Goal: Task Accomplishment & Management: Manage account settings

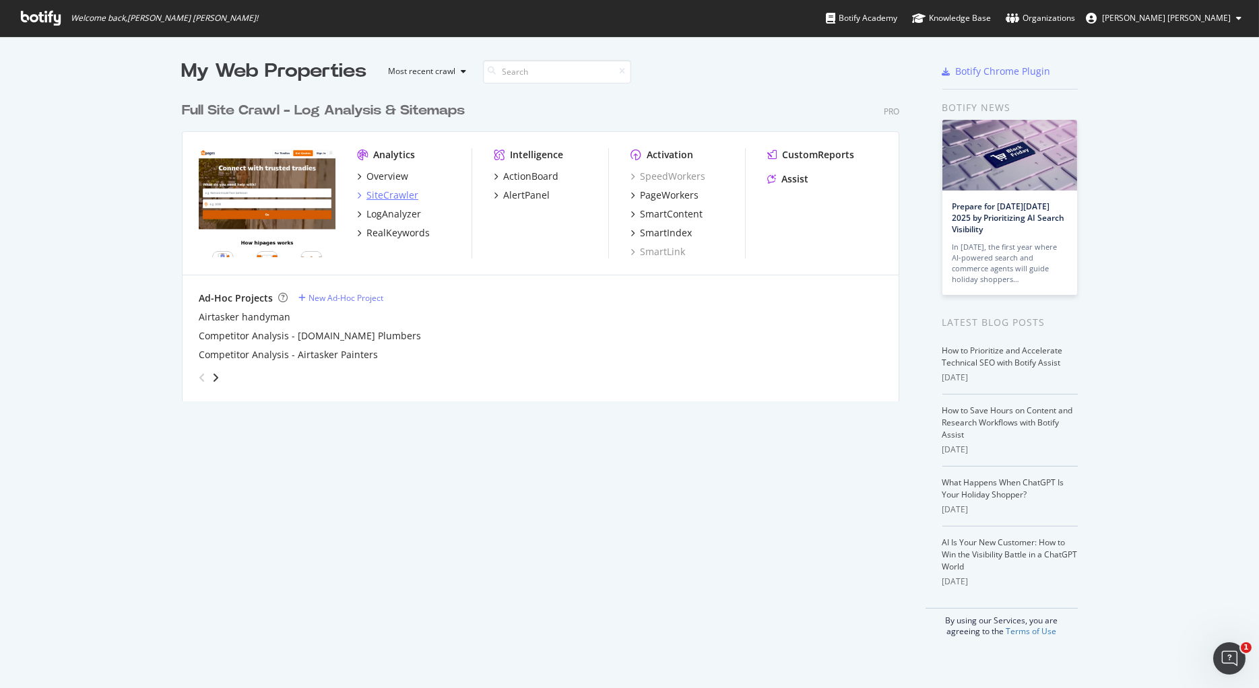
click at [391, 193] on div "SiteCrawler" at bounding box center [392, 195] width 52 height 13
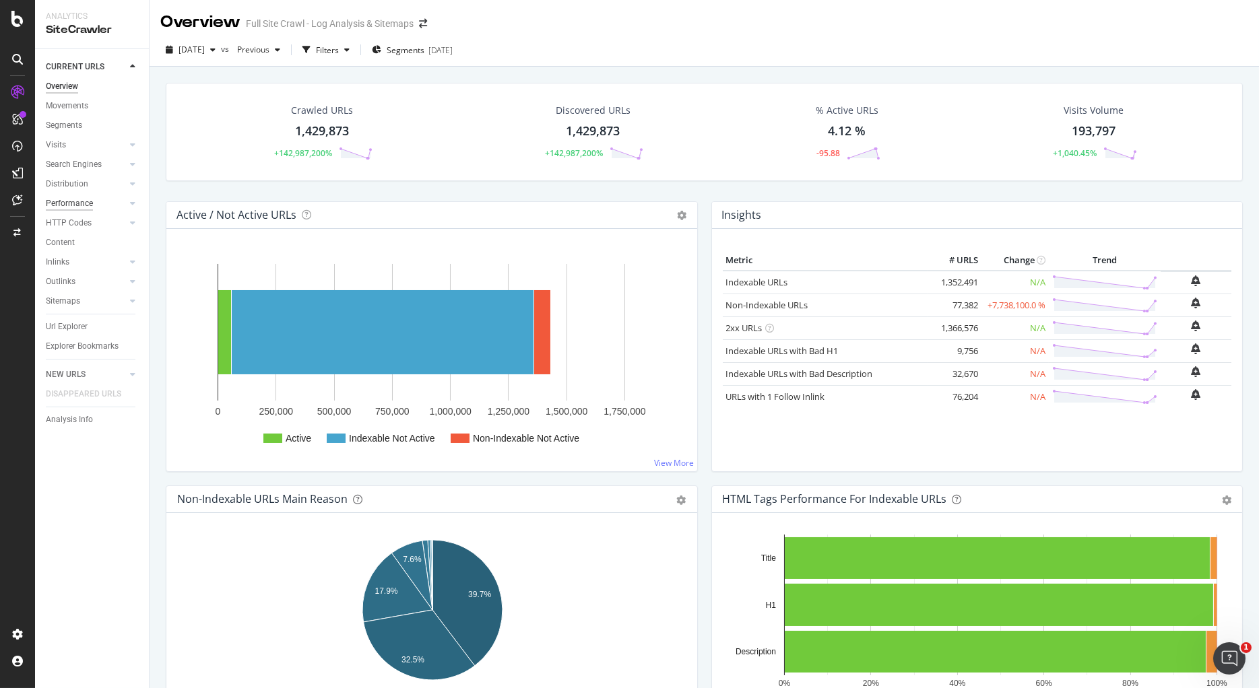
click at [72, 203] on div "Performance" at bounding box center [69, 204] width 47 height 14
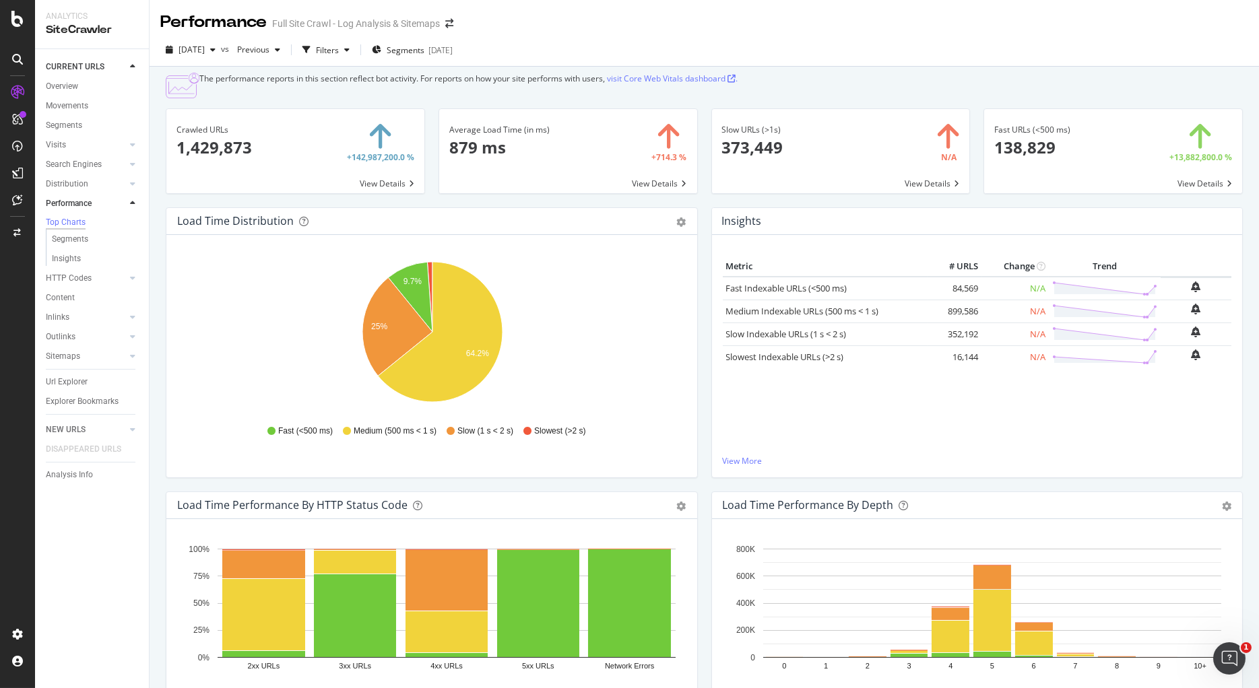
click at [575, 281] on icon "9.7% 25% 64.2%" at bounding box center [431, 335] width 509 height 156
click at [280, 53] on icon "button" at bounding box center [277, 50] width 5 height 8
click at [313, 110] on div "[DATE]" at bounding box center [299, 110] width 72 height 12
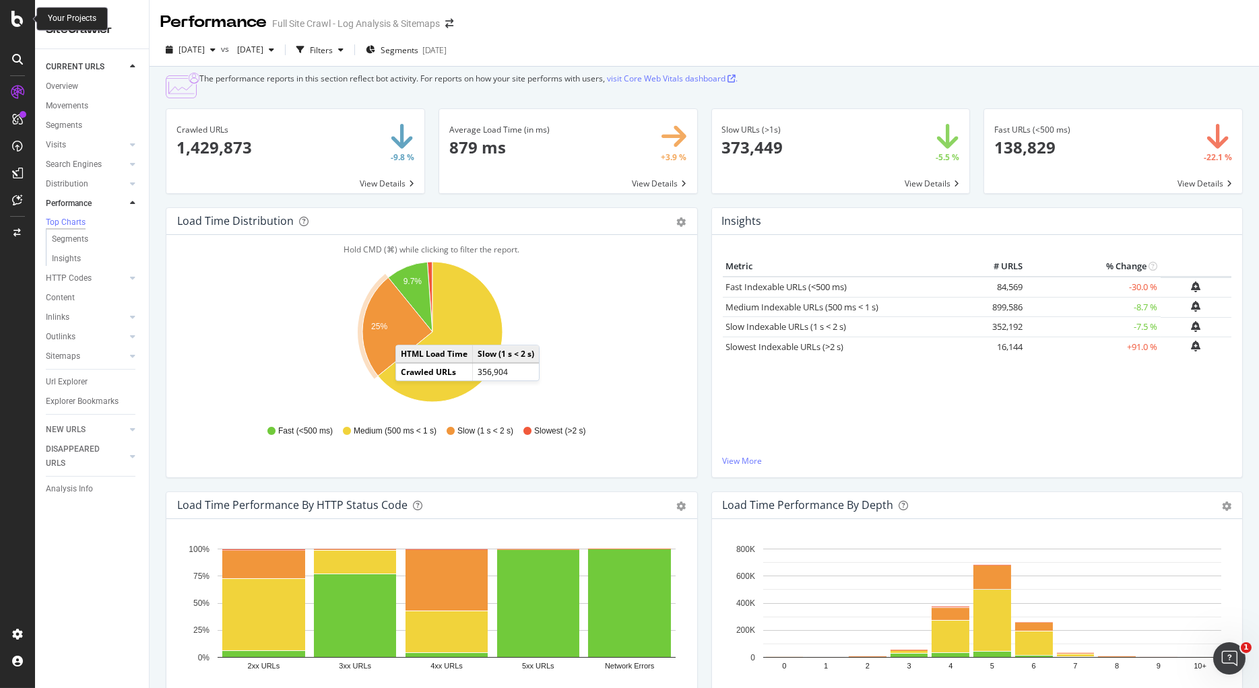
click at [20, 22] on icon at bounding box center [17, 19] width 12 height 16
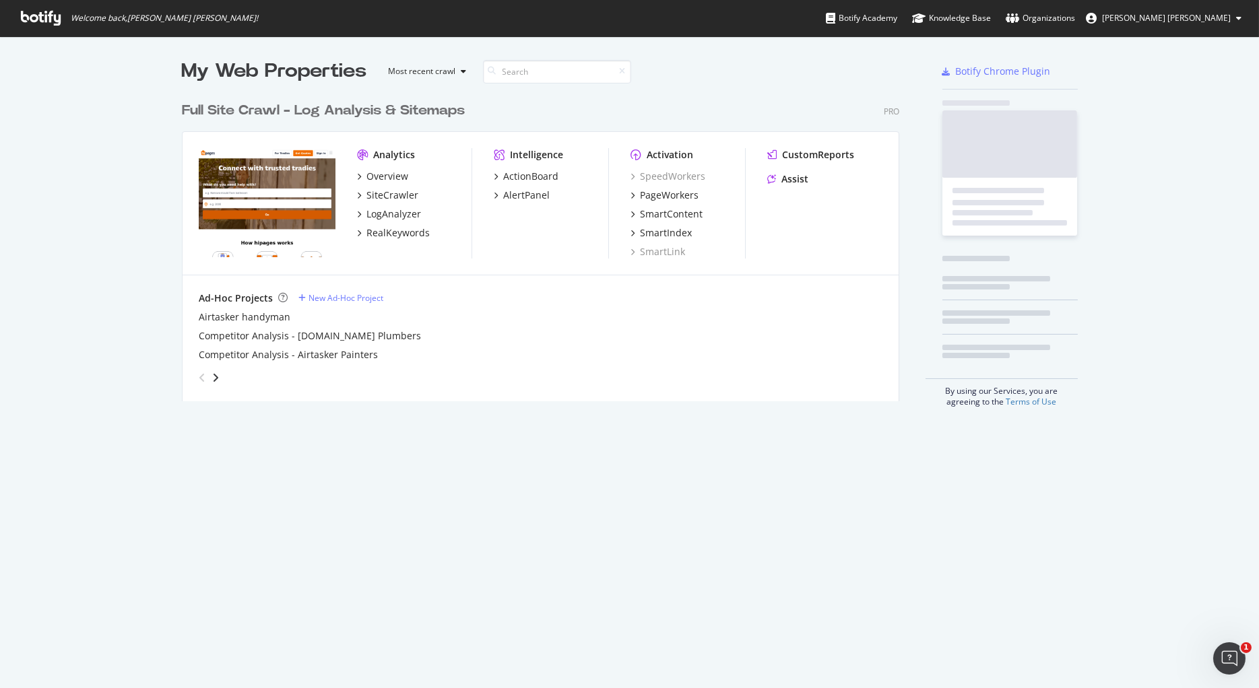
scroll to position [688, 1259]
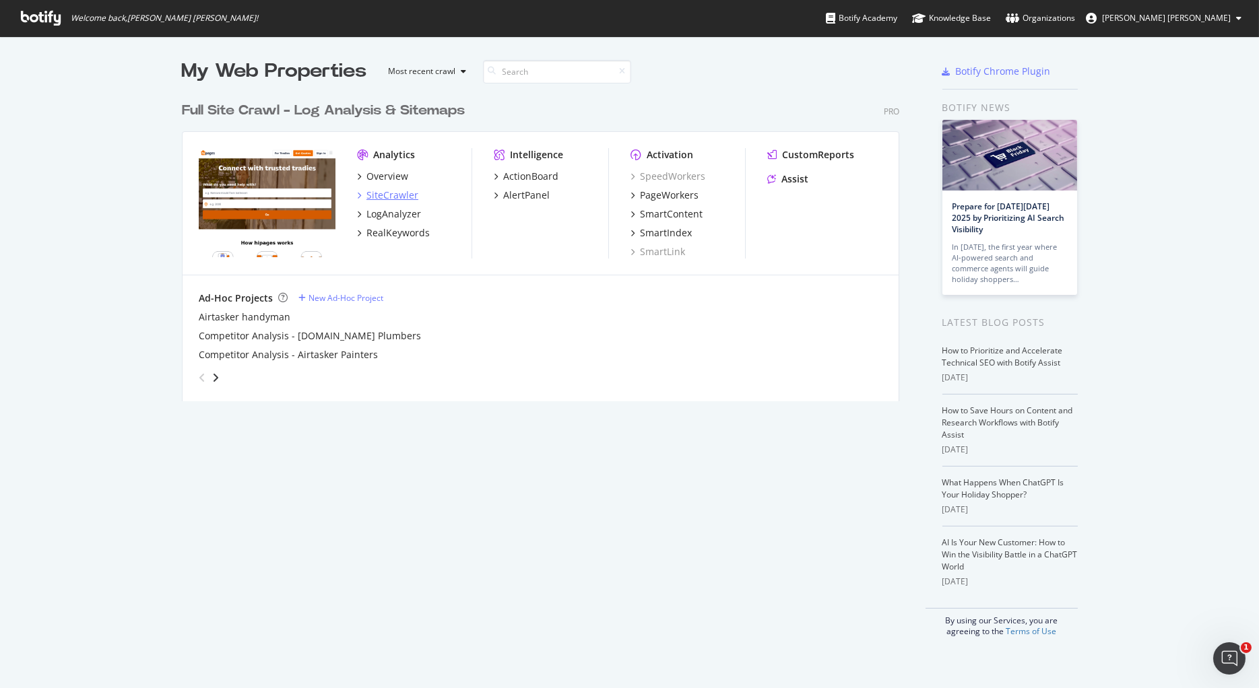
click at [361, 194] on div "SiteCrawler" at bounding box center [387, 195] width 61 height 13
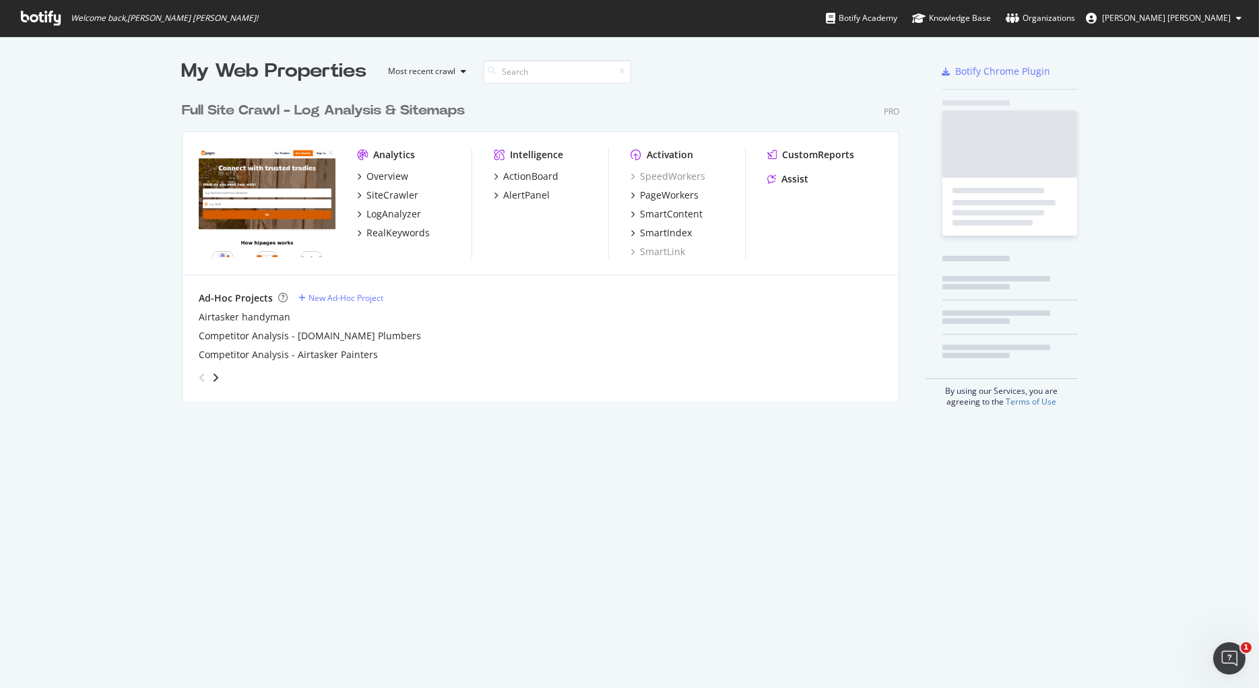
scroll to position [688, 1259]
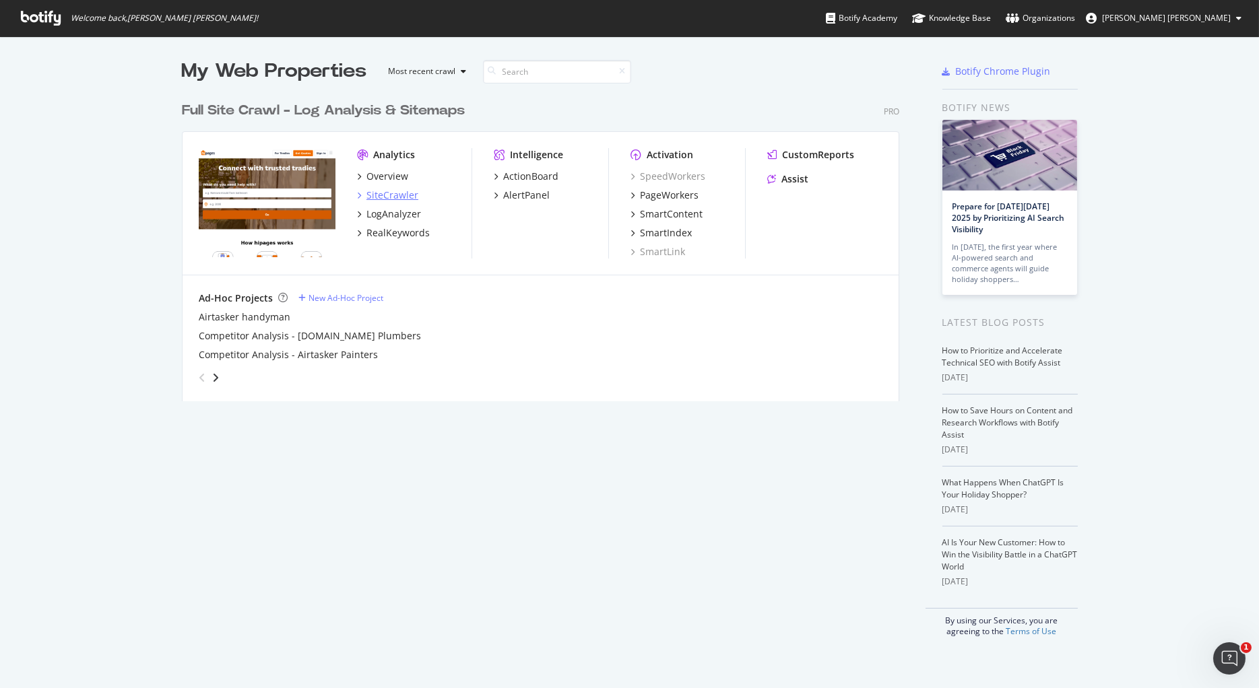
click at [400, 194] on div "SiteCrawler" at bounding box center [392, 195] width 52 height 13
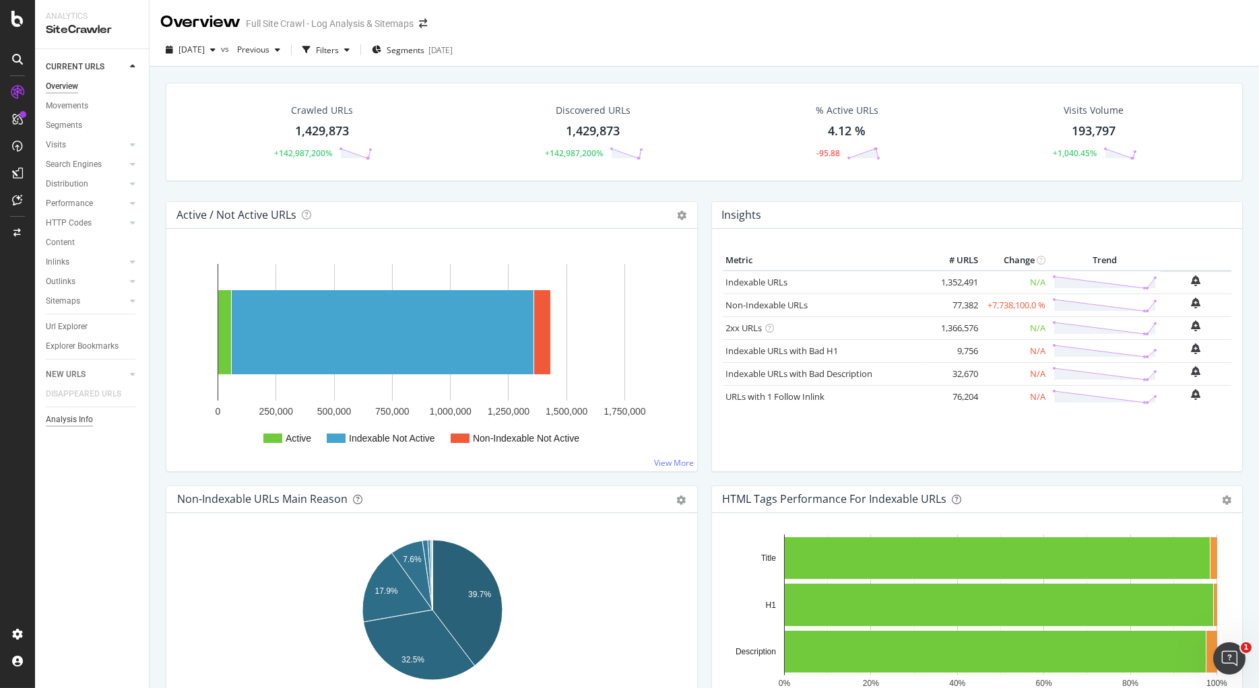
click at [75, 420] on div "Analysis Info" at bounding box center [69, 420] width 47 height 14
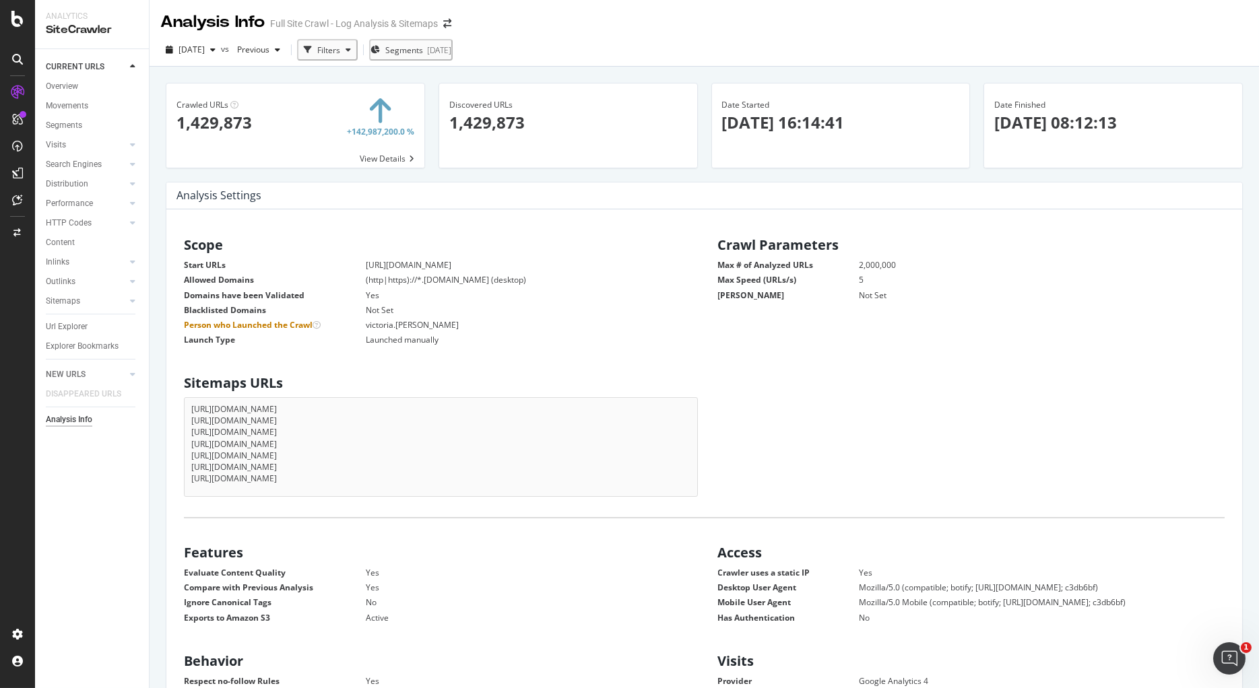
scroll to position [215, 512]
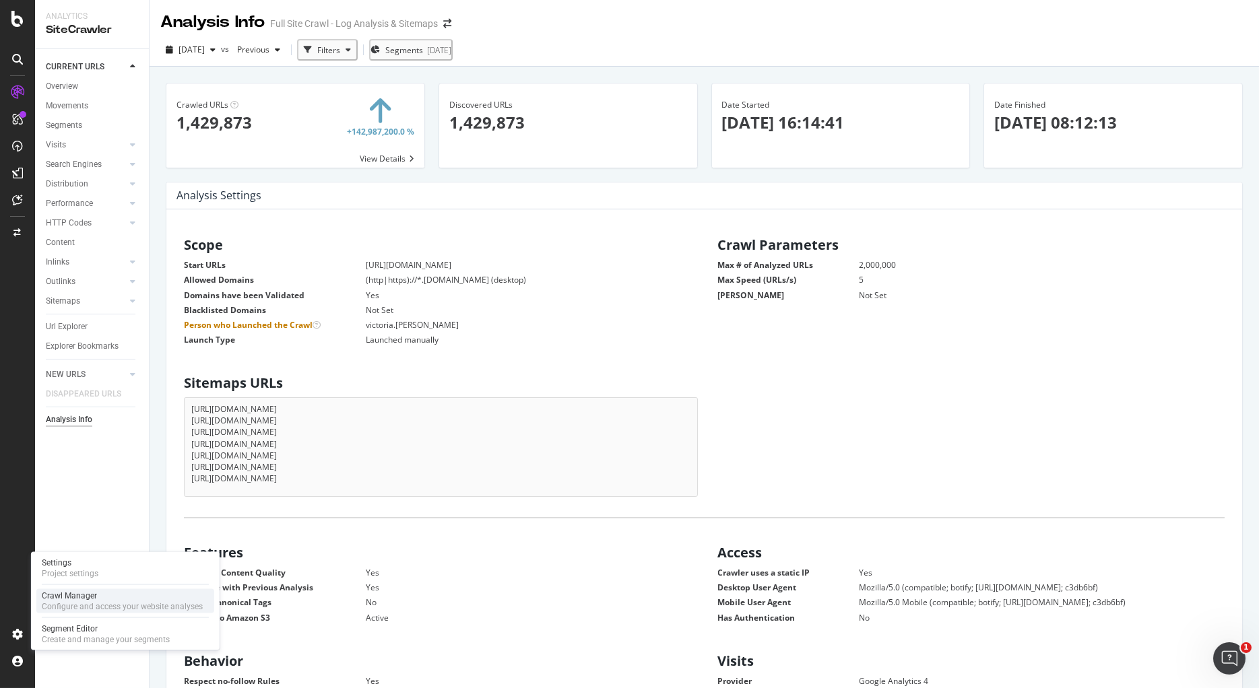
click at [87, 595] on div "Crawl Manager" at bounding box center [122, 596] width 161 height 11
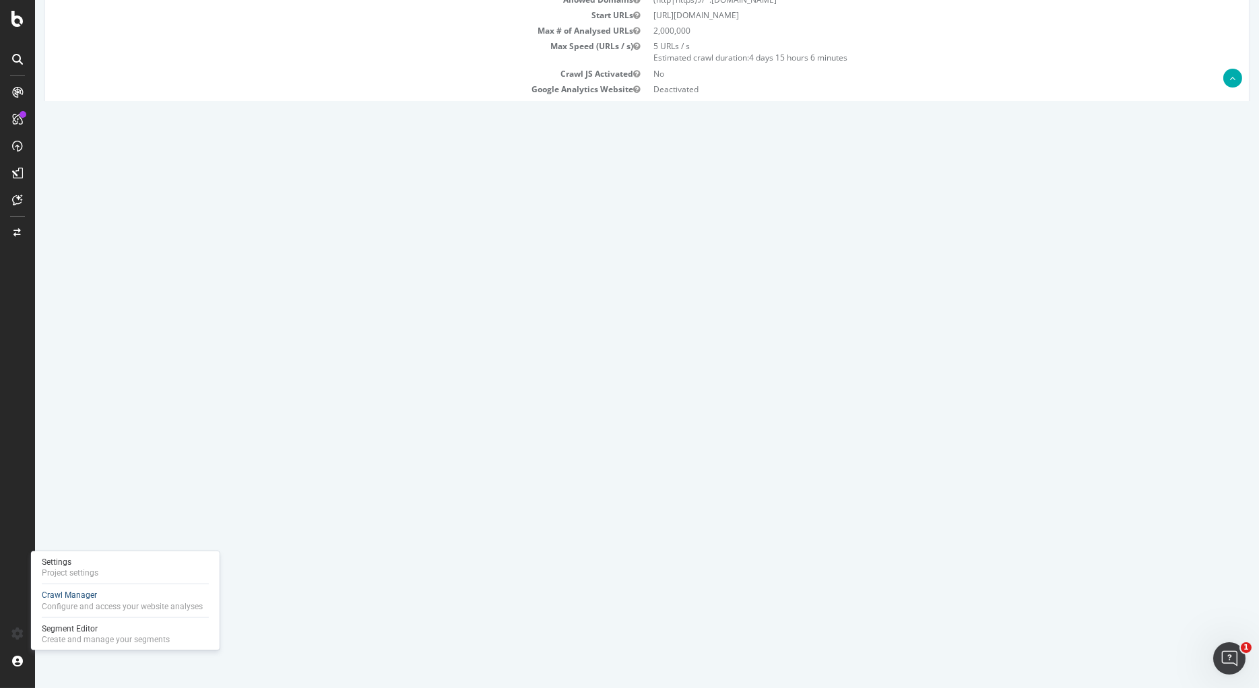
scroll to position [236, 0]
click at [1177, 340] on icon at bounding box center [1173, 342] width 9 height 10
click at [1133, 382] on link "Delete analysis" at bounding box center [1124, 381] width 108 height 18
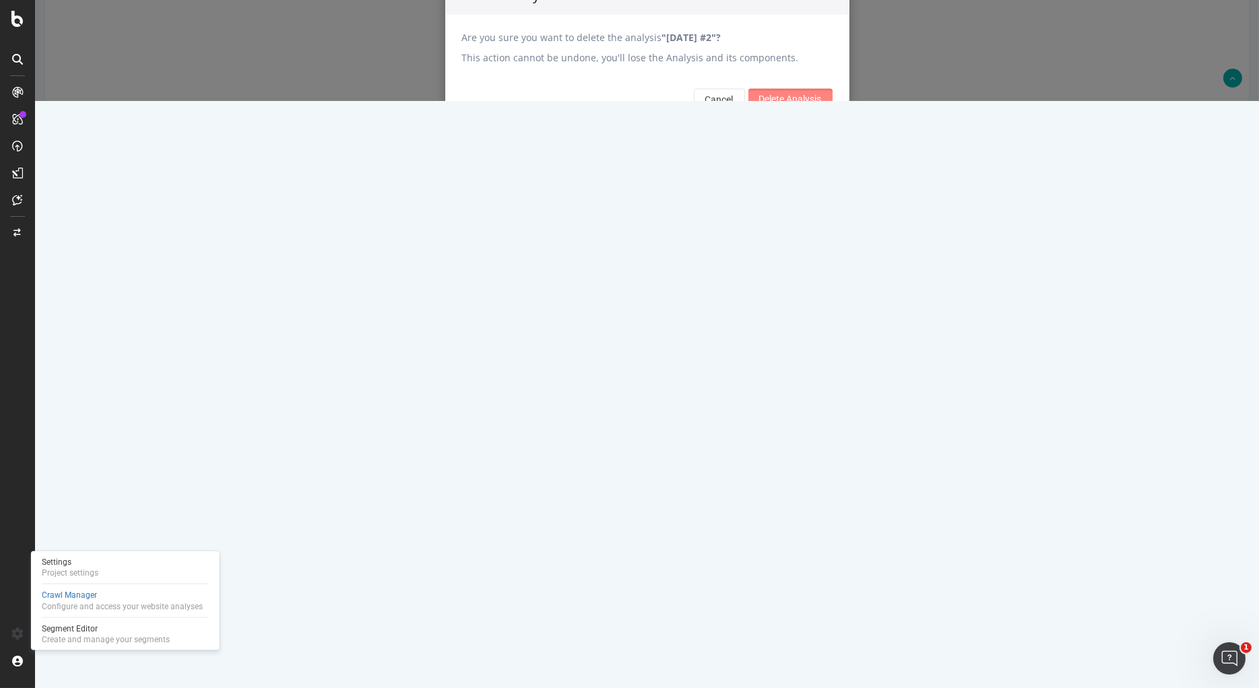
click at [786, 110] on input "Delete Analysis" at bounding box center [790, 100] width 84 height 22
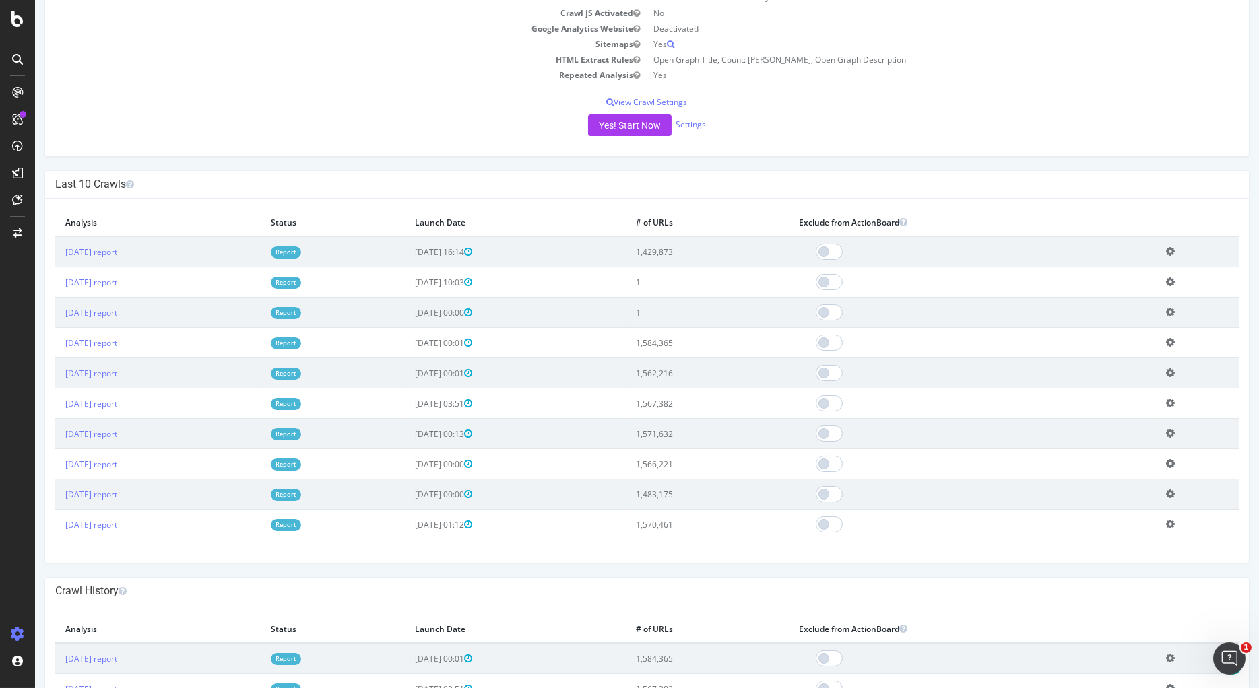
scroll to position [296, 0]
click at [1175, 282] on icon at bounding box center [1170, 282] width 9 height 10
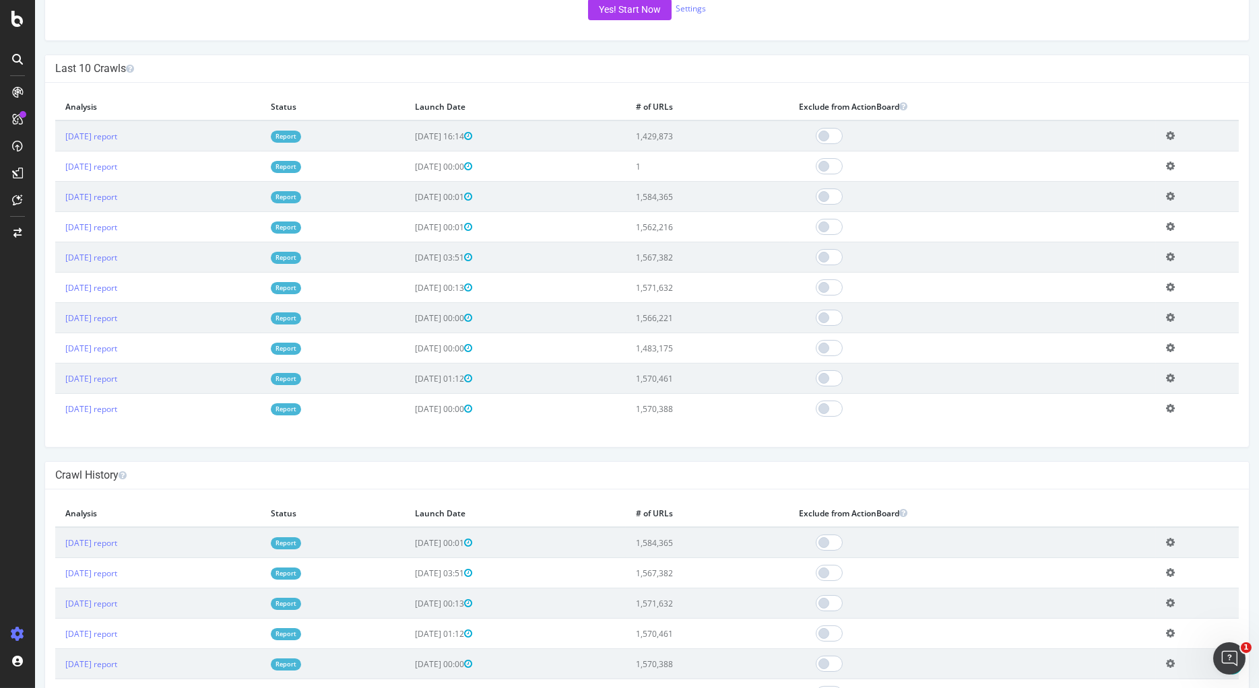
scroll to position [417, 0]
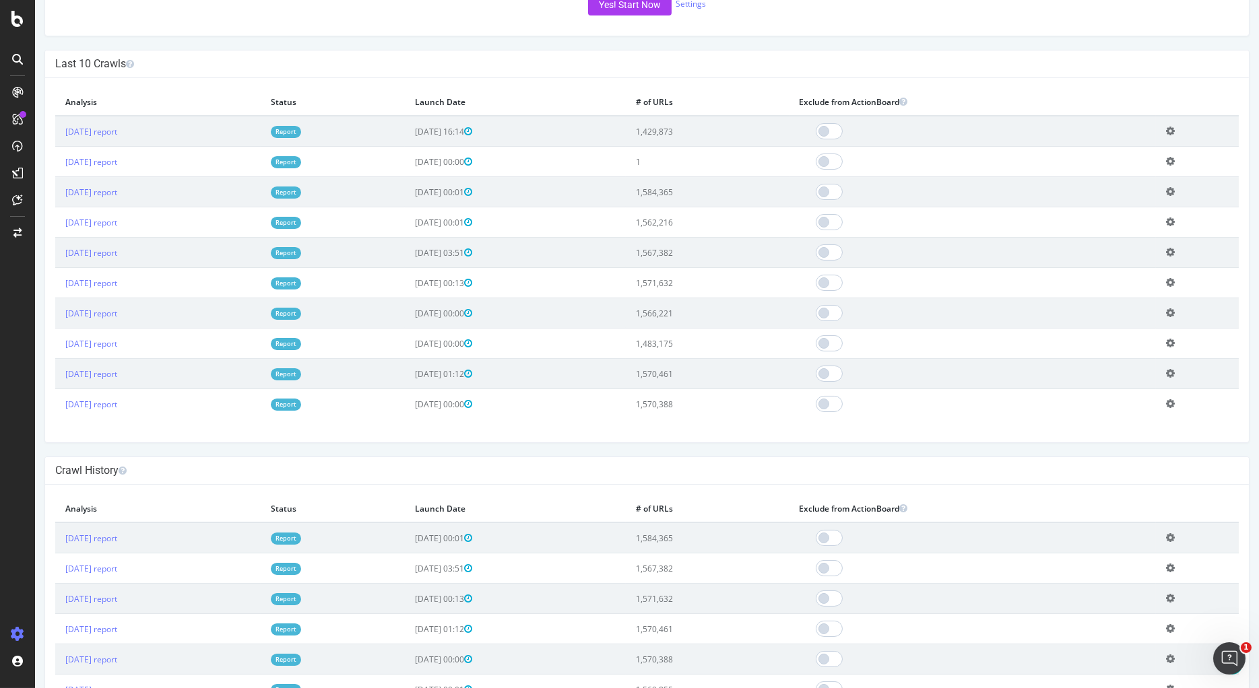
click at [1175, 163] on icon at bounding box center [1170, 161] width 9 height 10
click at [1110, 197] on link "Delete analysis" at bounding box center [1121, 200] width 108 height 18
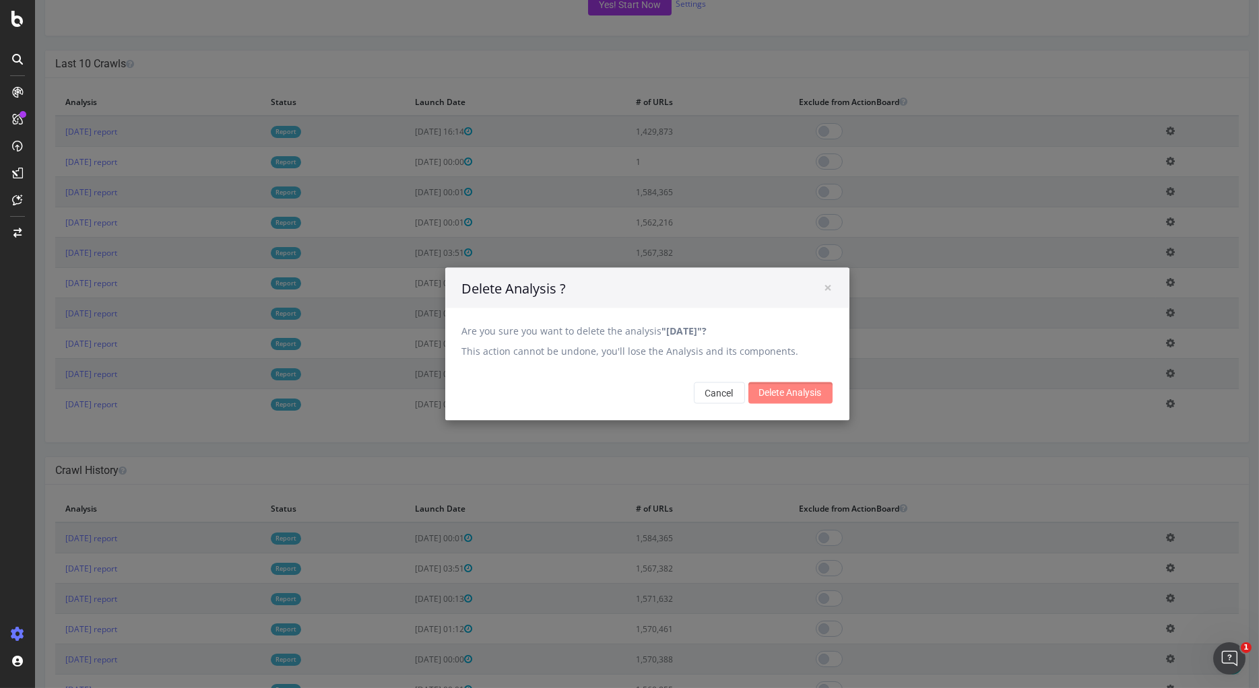
click at [780, 391] on input "Delete Analysis" at bounding box center [790, 394] width 84 height 22
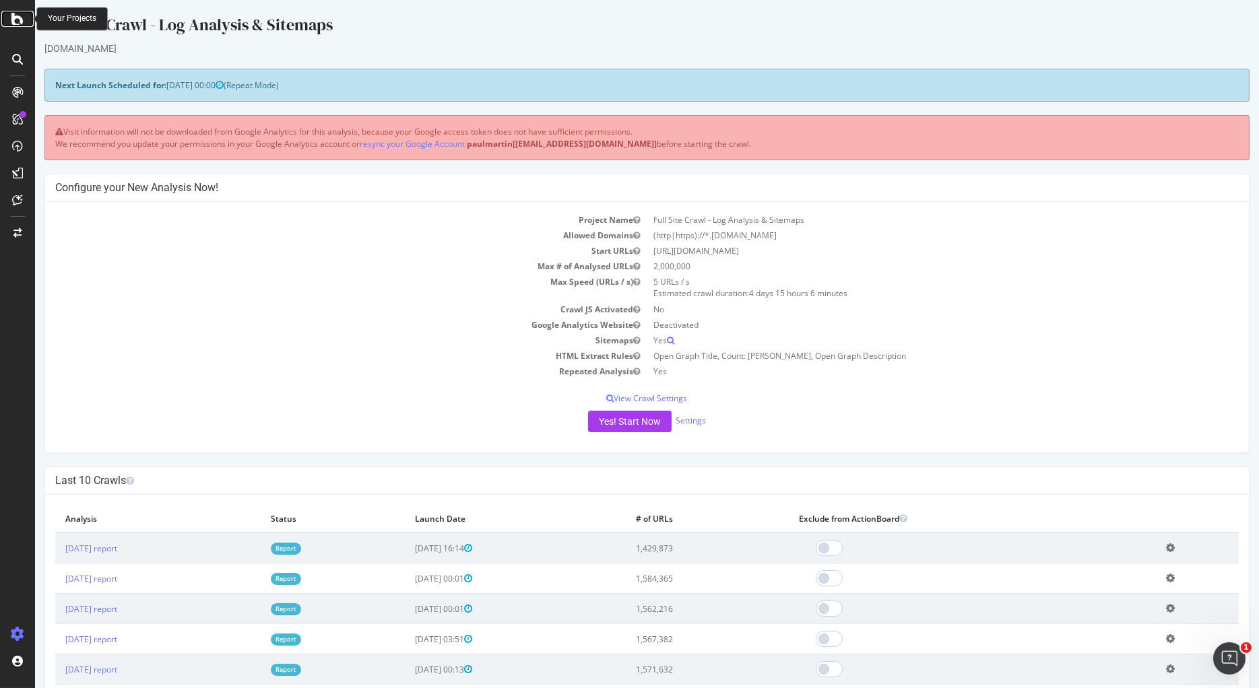
click at [16, 20] on icon at bounding box center [17, 19] width 12 height 16
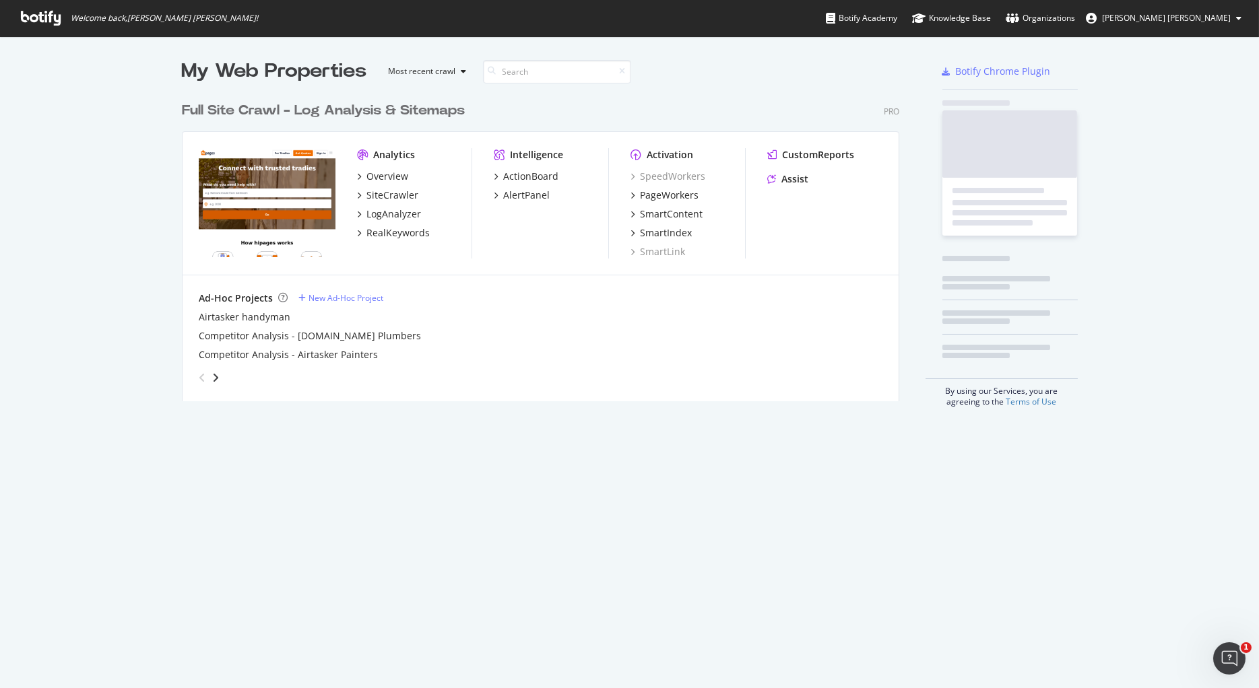
scroll to position [688, 1259]
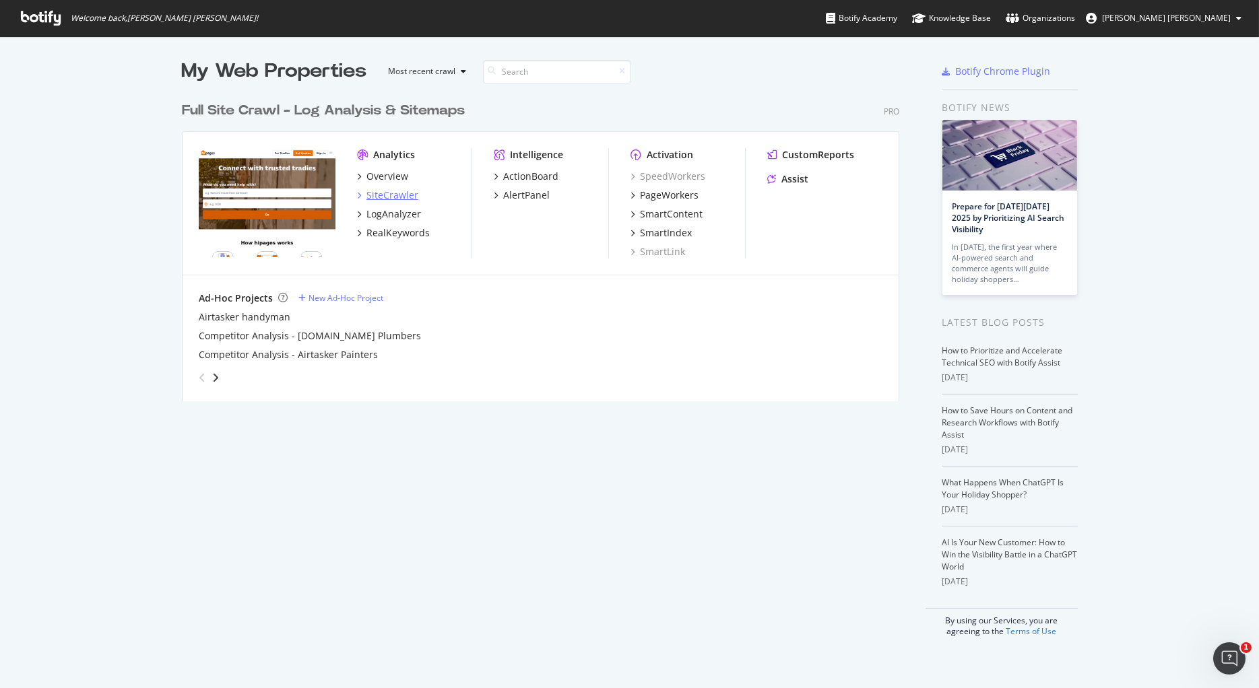
click at [395, 194] on div "SiteCrawler" at bounding box center [392, 195] width 52 height 13
